Goal: Task Accomplishment & Management: Use online tool/utility

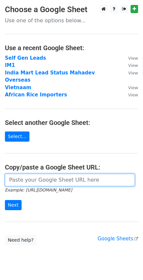
click at [80, 174] on input "url" at bounding box center [70, 180] width 130 height 12
paste input "https://docs.google.com/spreadsheets/d/1zexe0ewJqsMWqHiac8RnPTHeBbFUDEn9ktRXD7E…"
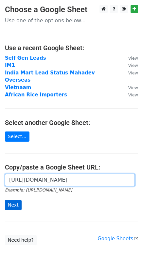
type input "https://docs.google.com/spreadsheets/d/1zexe0ewJqsMWqHiac8RnPTHeBbFUDEn9ktRXD7E…"
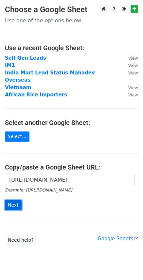
scroll to position [0, 0]
click at [13, 200] on input "Next" at bounding box center [13, 205] width 17 height 10
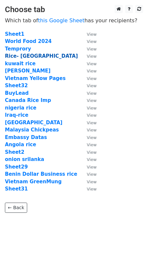
click at [26, 55] on strong "Rice- Vietnam" at bounding box center [41, 56] width 73 height 6
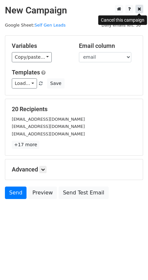
click at [139, 9] on icon at bounding box center [140, 9] width 4 height 5
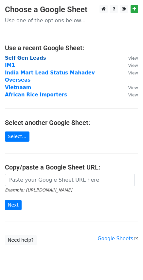
click at [15, 55] on strong "Self Gen Leads" at bounding box center [25, 58] width 41 height 6
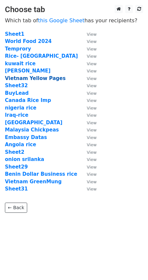
click at [23, 76] on strong "Vietnam Yellow Pages" at bounding box center [35, 78] width 61 height 6
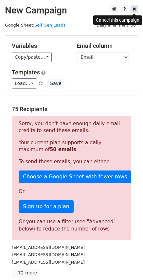
click at [135, 7] on icon at bounding box center [135, 9] width 4 height 5
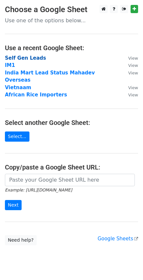
click at [18, 58] on strong "Self Gen Leads" at bounding box center [25, 58] width 41 height 6
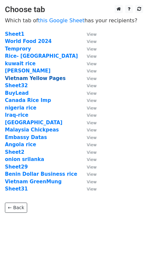
click at [26, 78] on strong "Vietnam Yellow Pages" at bounding box center [35, 78] width 61 height 6
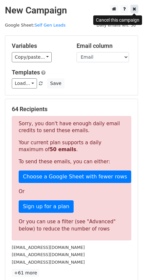
click at [134, 11] on icon at bounding box center [135, 9] width 4 height 5
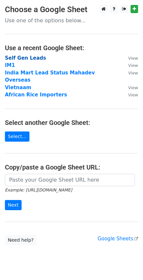
click at [28, 55] on strong "Self Gen Leads" at bounding box center [25, 58] width 41 height 6
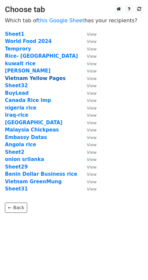
click at [26, 76] on strong "Vietnam Yellow Pages" at bounding box center [35, 78] width 61 height 6
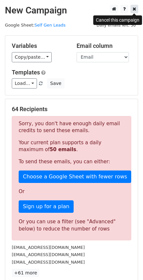
click at [137, 8] on link at bounding box center [135, 9] width 8 height 8
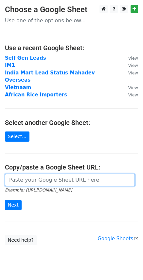
click at [84, 174] on input "url" at bounding box center [70, 180] width 130 height 12
paste input "https://docs.google.com/spreadsheets/d/1zexe0ewJqsMWqHiac8RnPTHeBbFUDEn9ktRXD7E…"
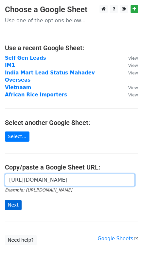
type input "https://docs.google.com/spreadsheets/d/1zexe0ewJqsMWqHiac8RnPTHeBbFUDEn9ktRXD7E…"
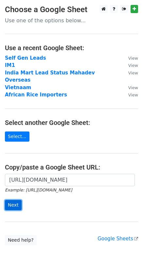
scroll to position [0, 0]
click at [10, 200] on input "Next" at bounding box center [13, 205] width 17 height 10
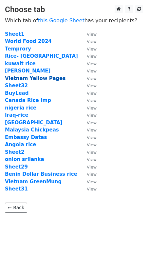
click at [21, 76] on strong "Vietnam Yellow Pages" at bounding box center [35, 78] width 61 height 6
click at [20, 77] on strong "Vietnam Yellow Pages" at bounding box center [35, 78] width 61 height 6
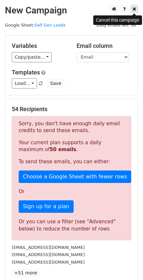
click at [135, 11] on icon at bounding box center [135, 9] width 4 height 5
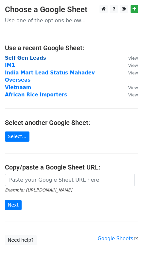
click at [17, 58] on strong "Self Gen Leads" at bounding box center [25, 58] width 41 height 6
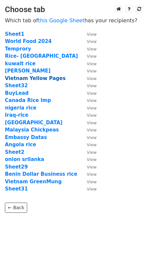
click at [16, 77] on strong "Vietnam Yellow Pages" at bounding box center [35, 78] width 61 height 6
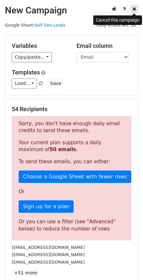
click at [137, 9] on link at bounding box center [135, 9] width 8 height 8
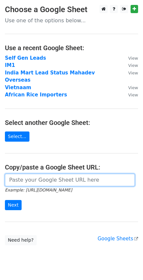
click at [58, 175] on input "url" at bounding box center [70, 180] width 130 height 12
paste input "[URL][DOMAIN_NAME]"
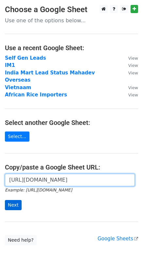
type input "[URL][DOMAIN_NAME]"
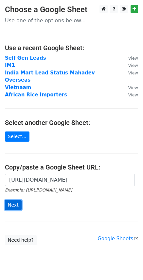
scroll to position [0, 0]
click at [11, 200] on input "Next" at bounding box center [13, 205] width 17 height 10
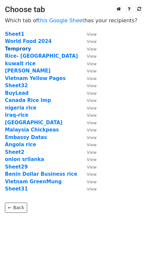
click at [23, 47] on strong "Temprory" at bounding box center [18, 49] width 26 height 6
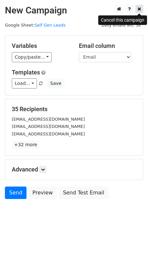
click at [139, 10] on icon at bounding box center [140, 9] width 4 height 5
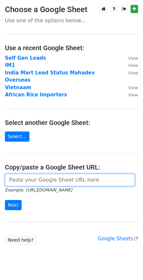
click at [60, 174] on input "url" at bounding box center [70, 180] width 130 height 12
paste input "https://docs.google.com/spreadsheets/d/1zexe0ewJqsMWqHiac8RnPTHeBbFUDEn9ktRXD7E…"
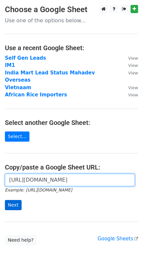
type input "https://docs.google.com/spreadsheets/d/1zexe0ewJqsMWqHiac8RnPTHeBbFUDEn9ktRXD7E…"
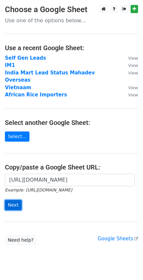
click at [13, 200] on input "Next" at bounding box center [13, 205] width 17 height 10
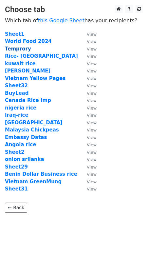
click at [22, 48] on strong "Temprory" at bounding box center [18, 49] width 26 height 6
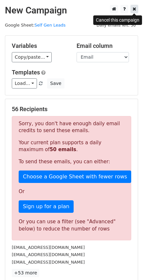
click at [134, 9] on icon at bounding box center [135, 9] width 4 height 5
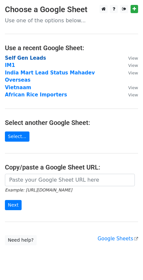
click at [20, 56] on strong "Self Gen Leads" at bounding box center [25, 58] width 41 height 6
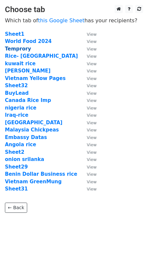
click at [19, 50] on strong "Temprory" at bounding box center [18, 49] width 26 height 6
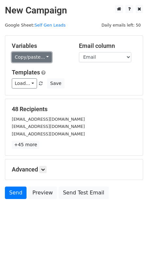
click at [37, 59] on link "Copy/paste..." at bounding box center [32, 57] width 40 height 10
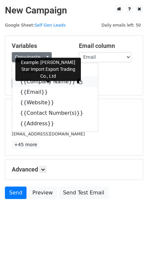
click at [38, 82] on link "{{Company Name}}" at bounding box center [55, 81] width 86 height 11
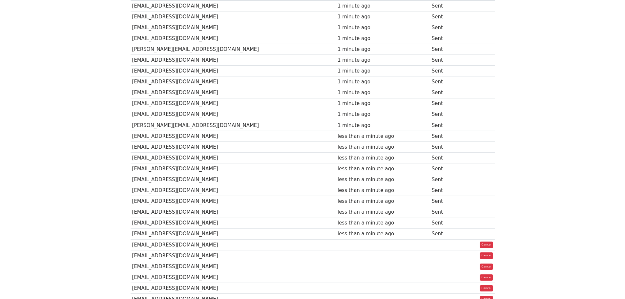
scroll to position [393, 0]
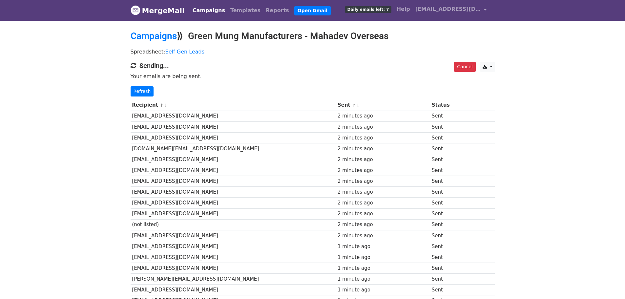
scroll to position [392, 0]
